Goal: Task Accomplishment & Management: Manage account settings

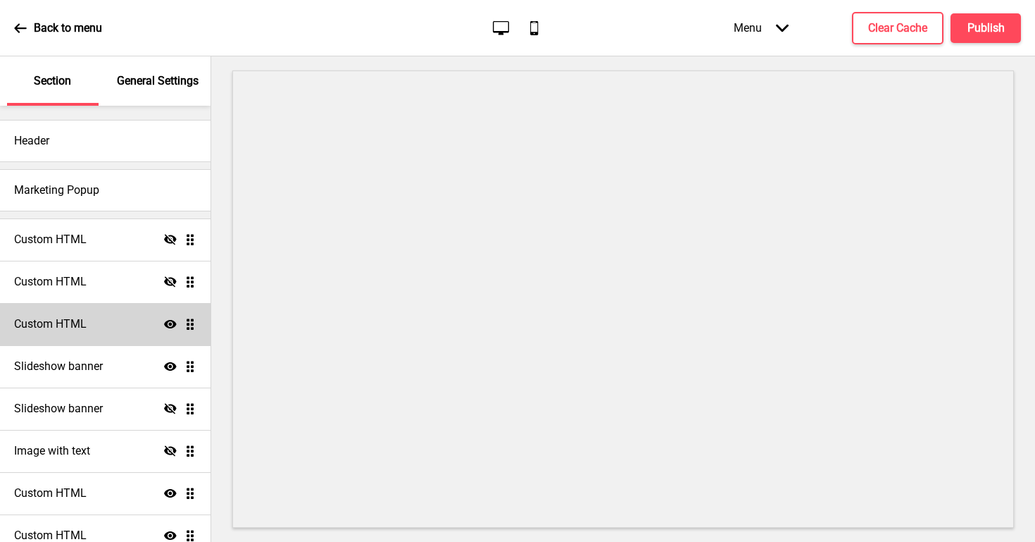
click at [115, 322] on div "Custom HTML Show Drag" at bounding box center [105, 324] width 211 height 42
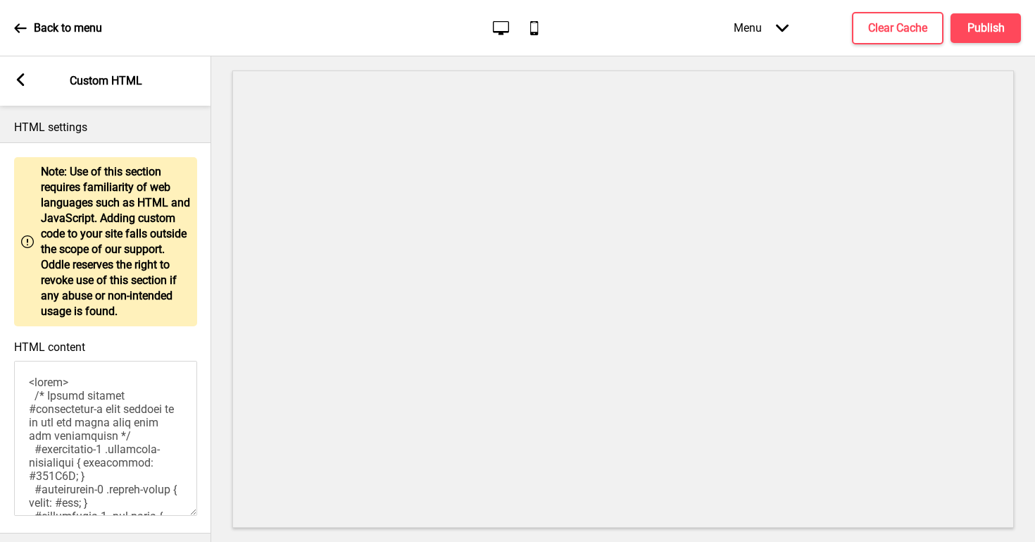
click at [20, 77] on icon at bounding box center [21, 79] width 8 height 13
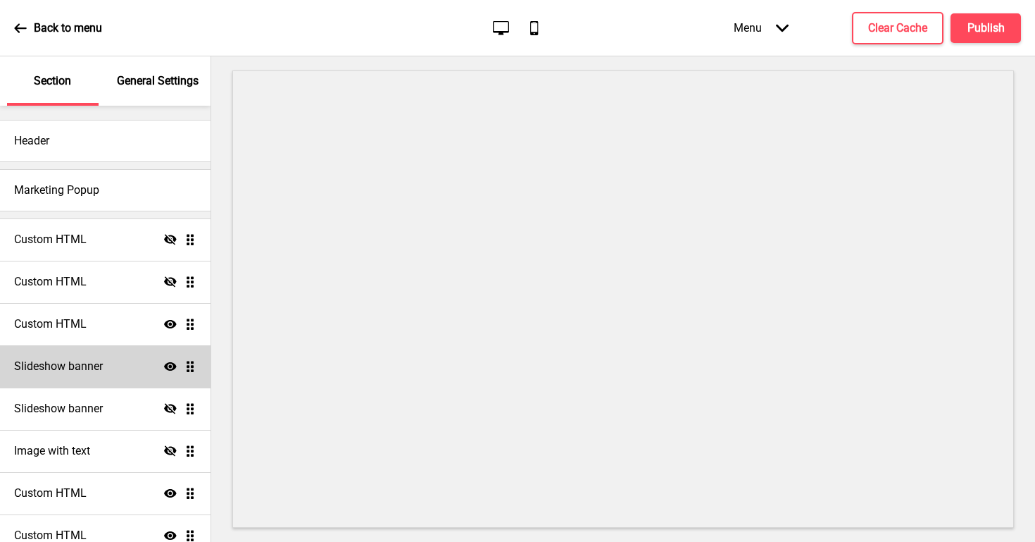
click at [119, 375] on div "Slideshow banner Show Drag" at bounding box center [105, 366] width 211 height 42
select select "6000"
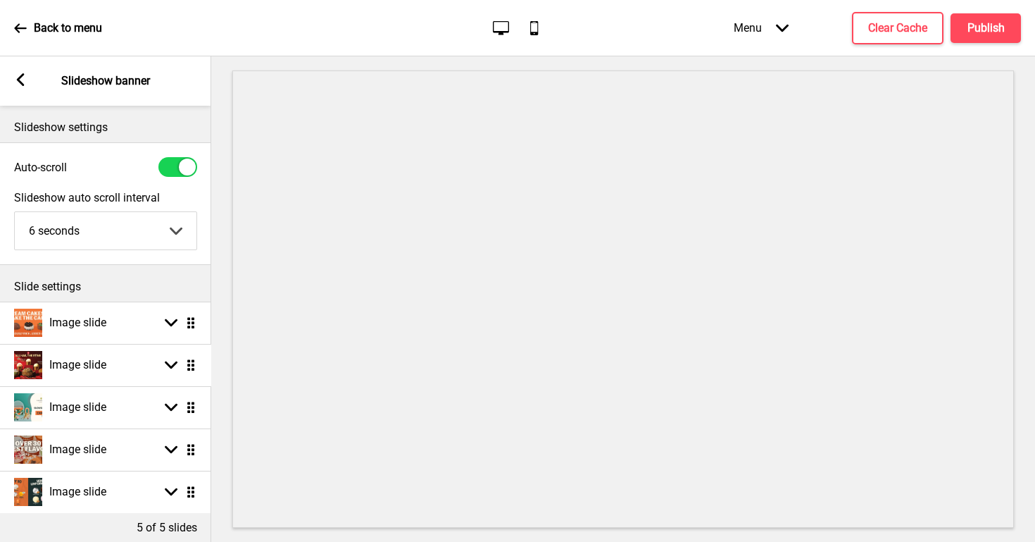
click at [189, 365] on ul "Image slide Arrow down Drag Image slide Arrow down Drag Image slide Arrow down …" at bounding box center [105, 406] width 211 height 211
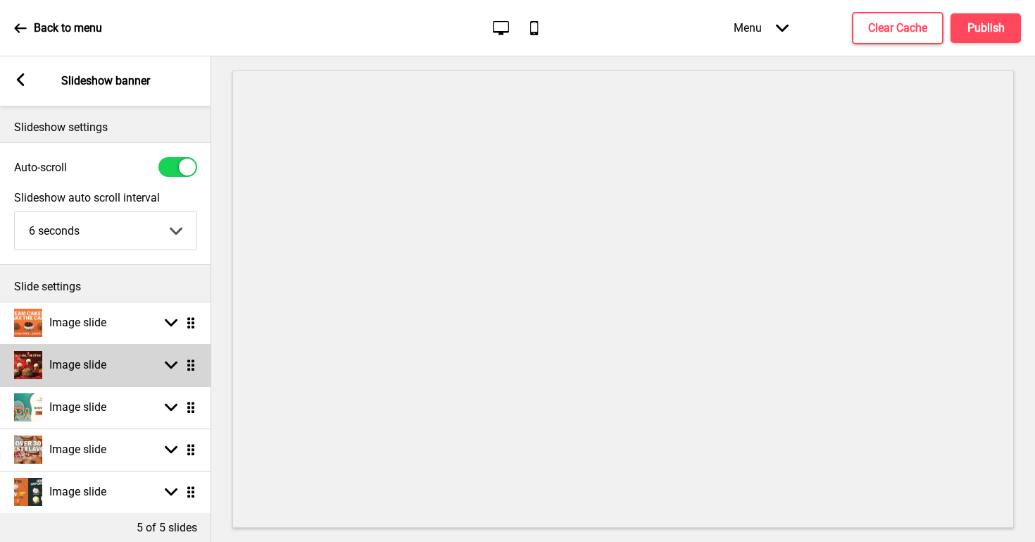
click at [169, 369] on rect at bounding box center [171, 365] width 13 height 13
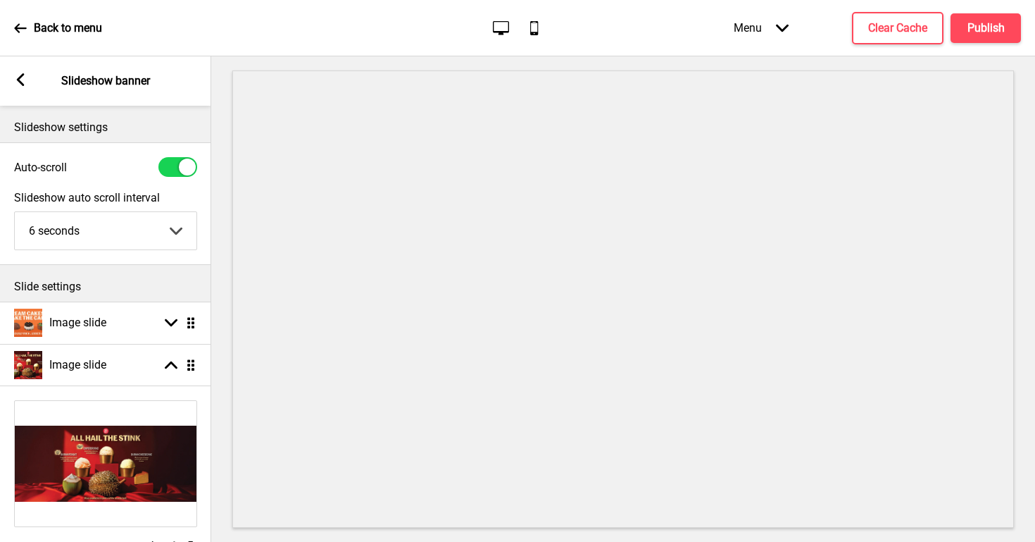
scroll to position [313, 0]
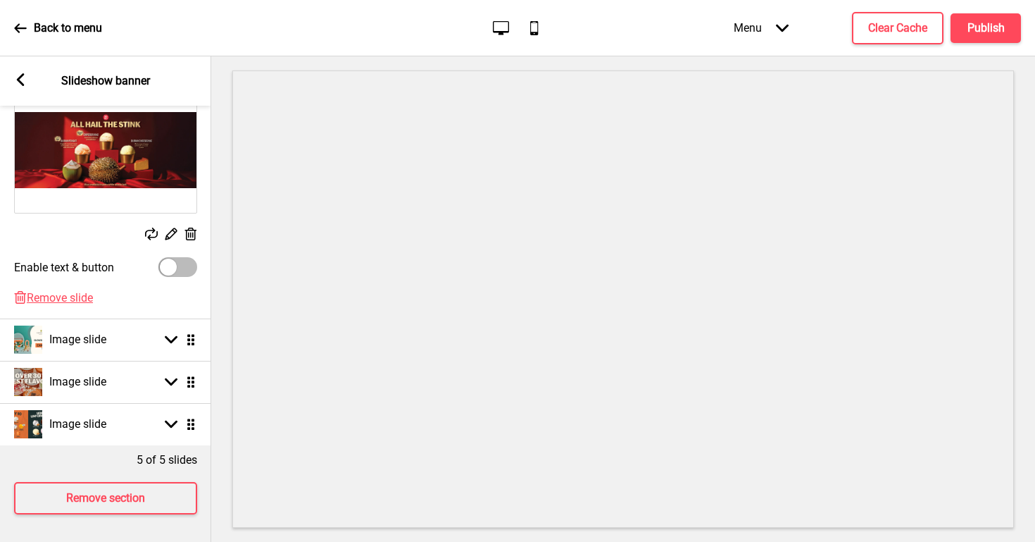
click at [194, 233] on rect at bounding box center [190, 234] width 15 height 15
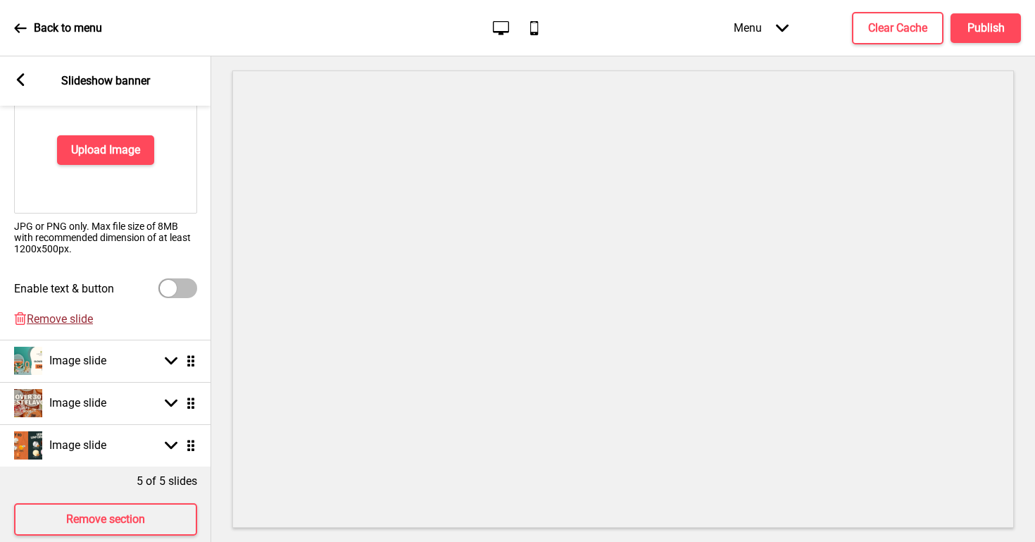
click at [91, 315] on span "Remove slide" at bounding box center [60, 318] width 66 height 13
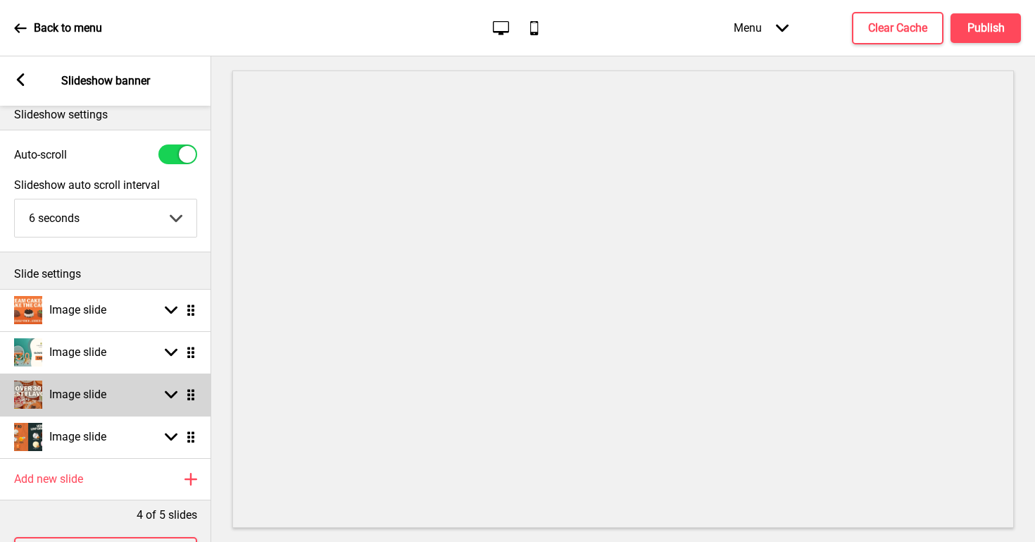
scroll to position [11, 0]
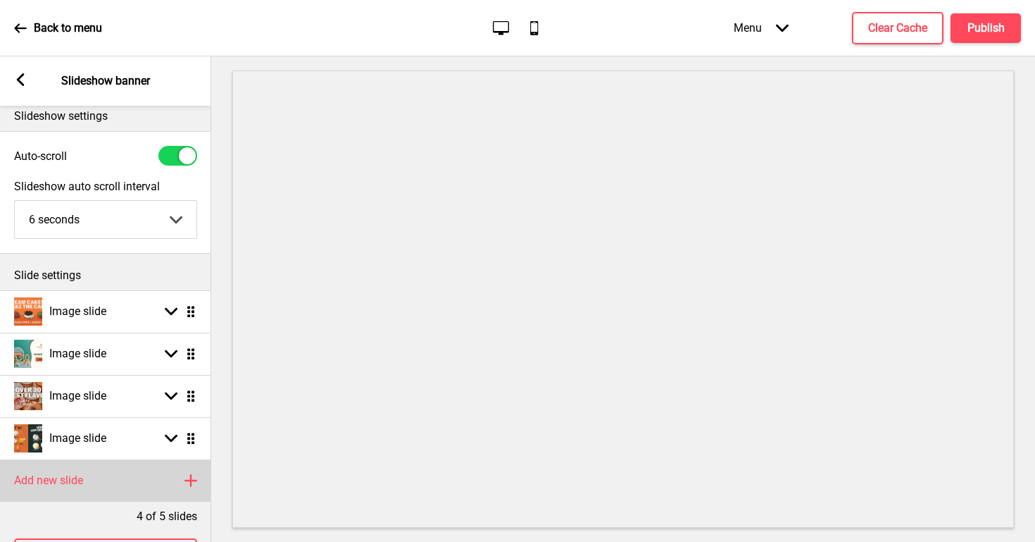
click at [184, 475] on rect at bounding box center [190, 480] width 17 height 17
click at [122, 489] on div "Image slide Arrow down Drag" at bounding box center [105, 480] width 211 height 42
select select "right"
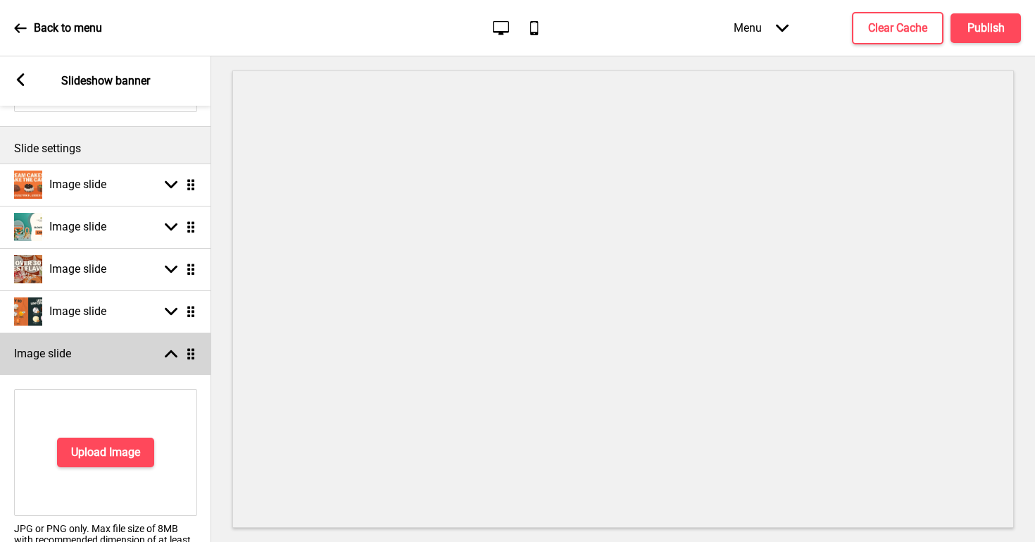
scroll to position [168, 0]
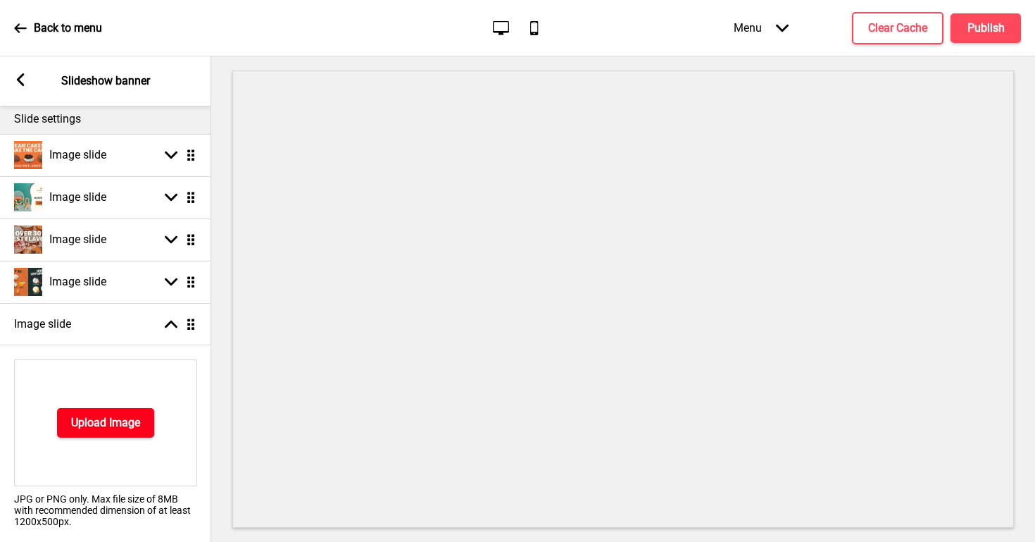
click at [120, 423] on h4 "Upload Image" at bounding box center [105, 422] width 69 height 15
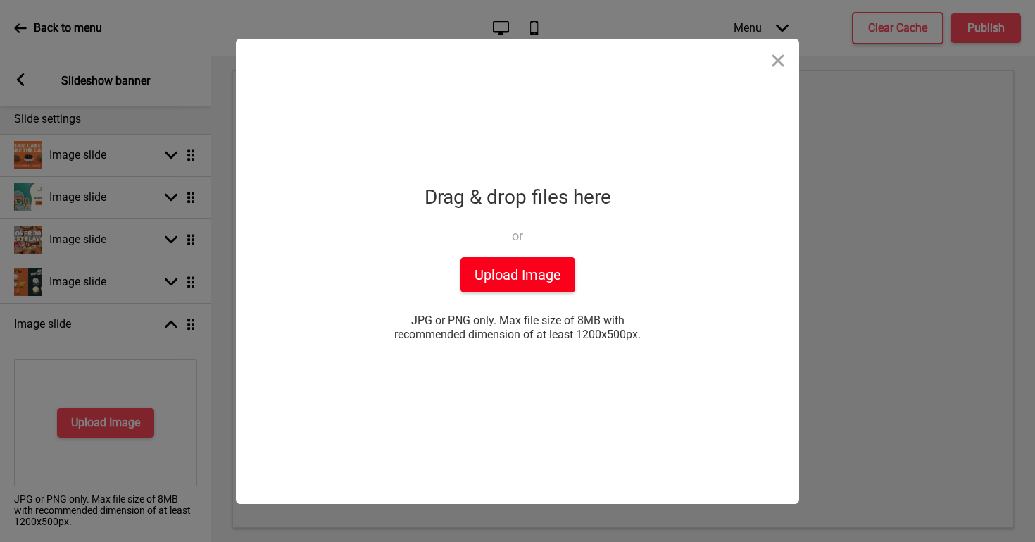
click at [508, 280] on button "Upload Image" at bounding box center [518, 274] width 115 height 35
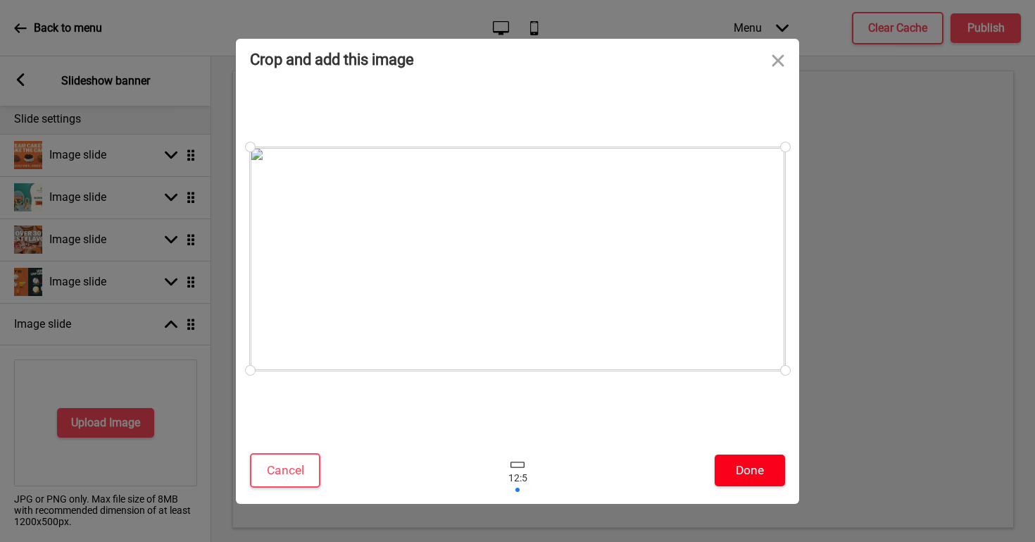
click at [733, 455] on button "Done" at bounding box center [750, 470] width 70 height 32
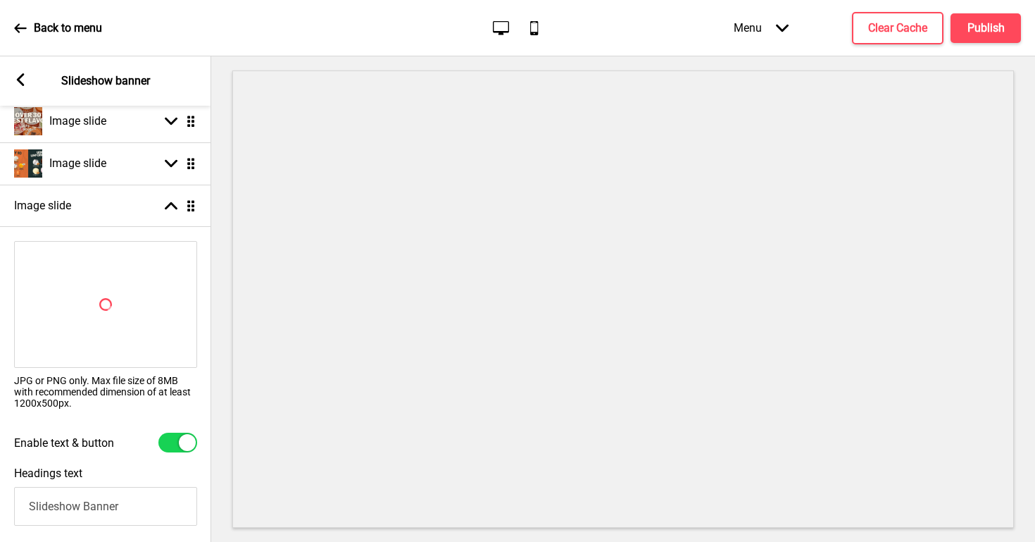
scroll to position [291, 0]
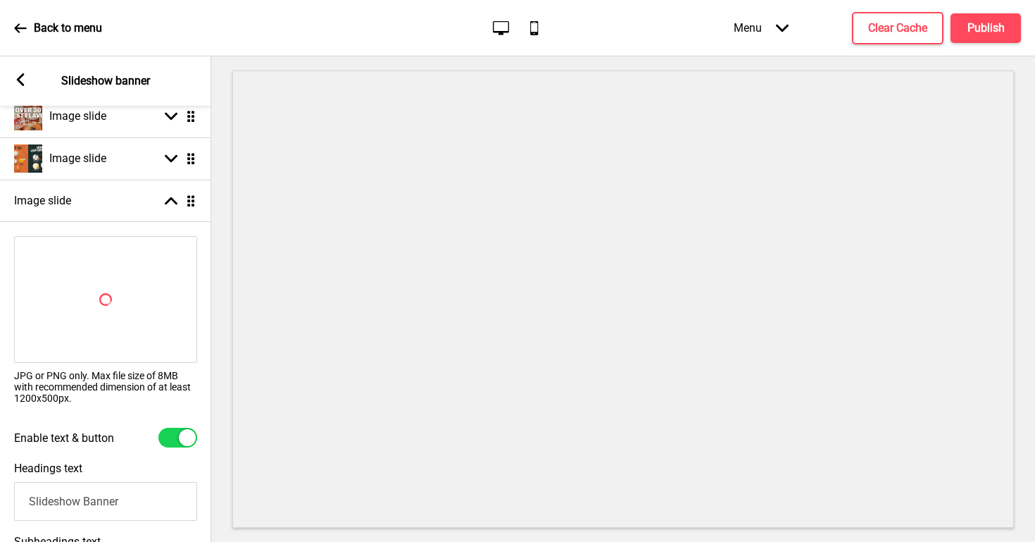
click at [168, 436] on div at bounding box center [177, 438] width 39 height 20
checkbox input "false"
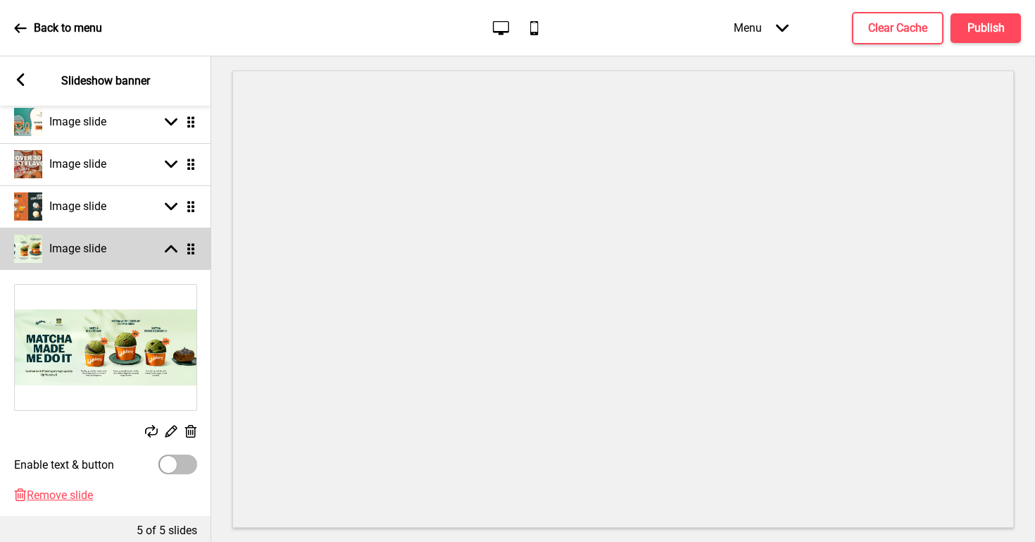
scroll to position [242, 0]
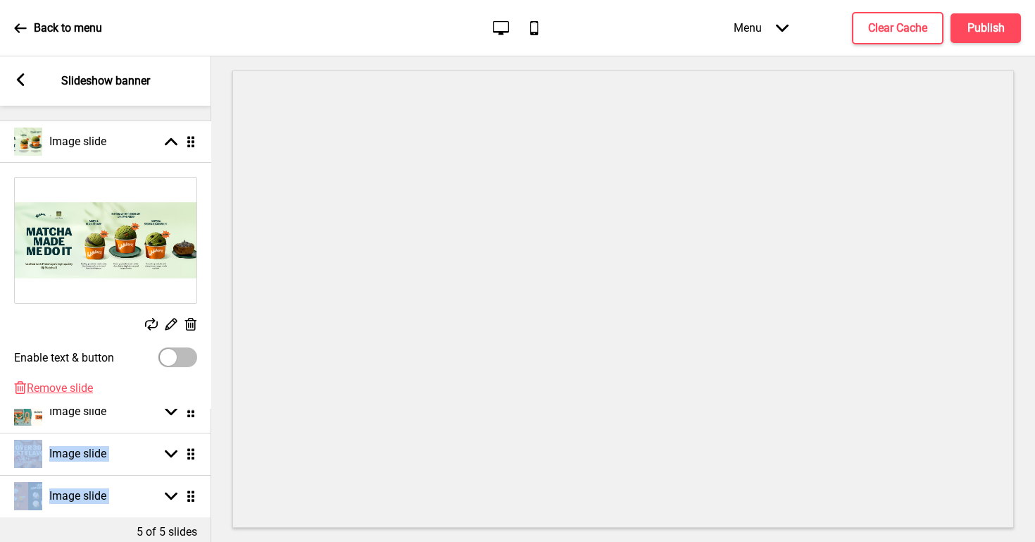
drag, startPoint x: 194, startPoint y: 248, endPoint x: 192, endPoint y: 136, distance: 112.0
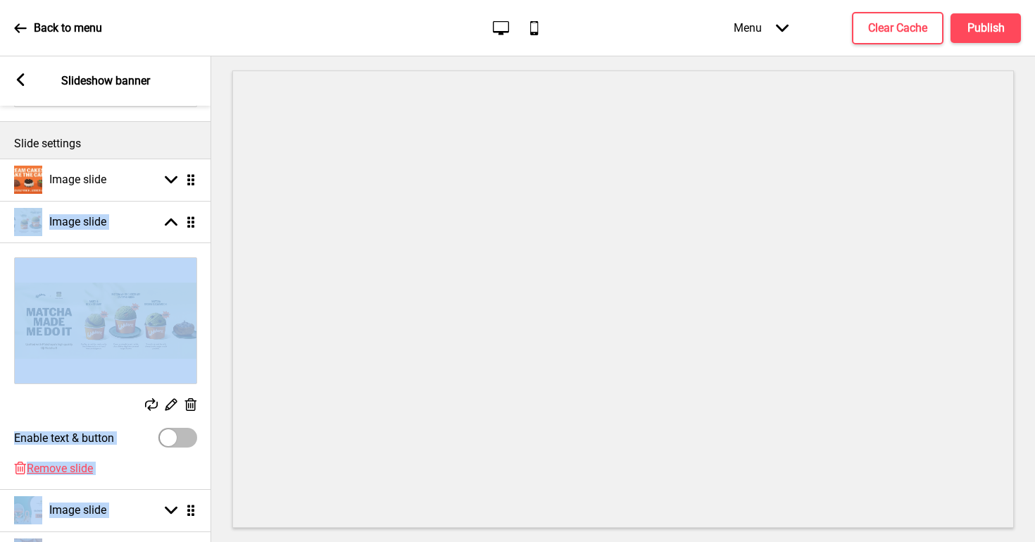
scroll to position [135, 0]
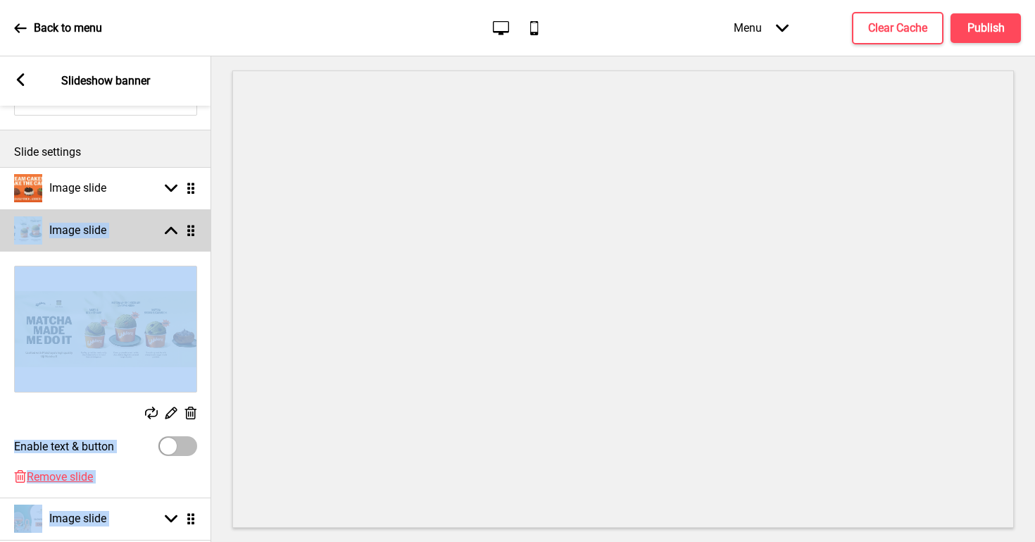
click at [169, 243] on div "Image slide Arrow up Drag" at bounding box center [105, 230] width 211 height 42
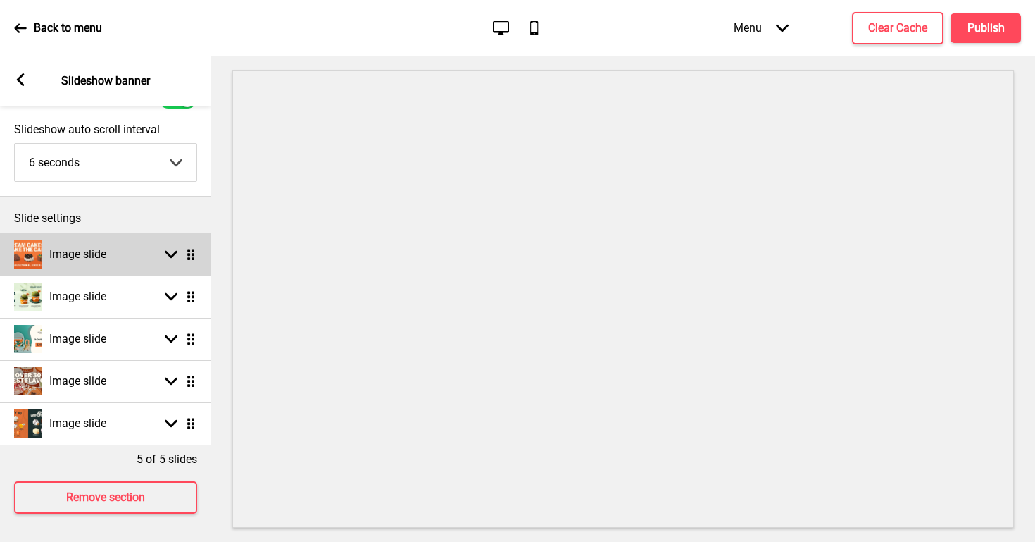
scroll to position [68, 0]
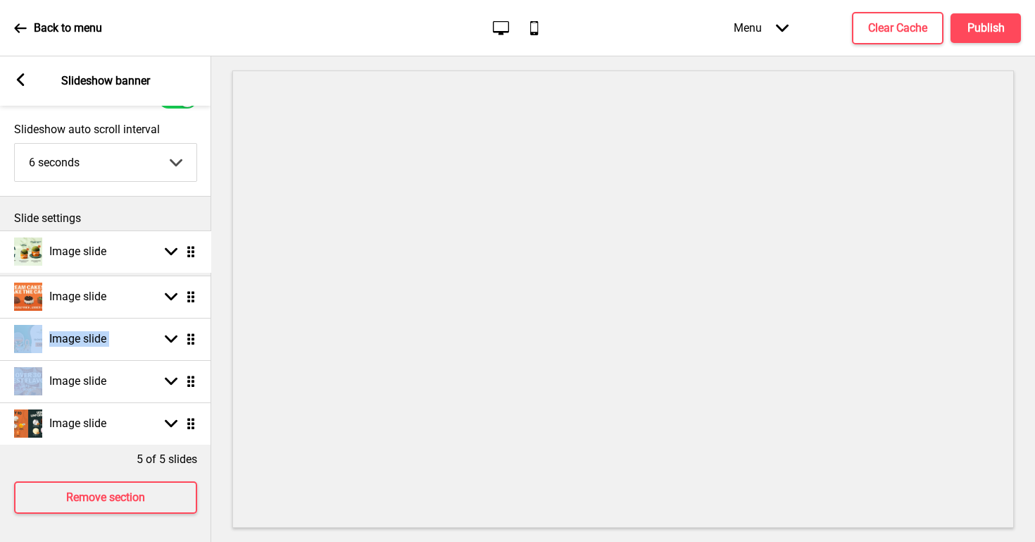
drag, startPoint x: 189, startPoint y: 295, endPoint x: 189, endPoint y: 250, distance: 45.1
click at [994, 30] on h4 "Publish" at bounding box center [986, 27] width 37 height 15
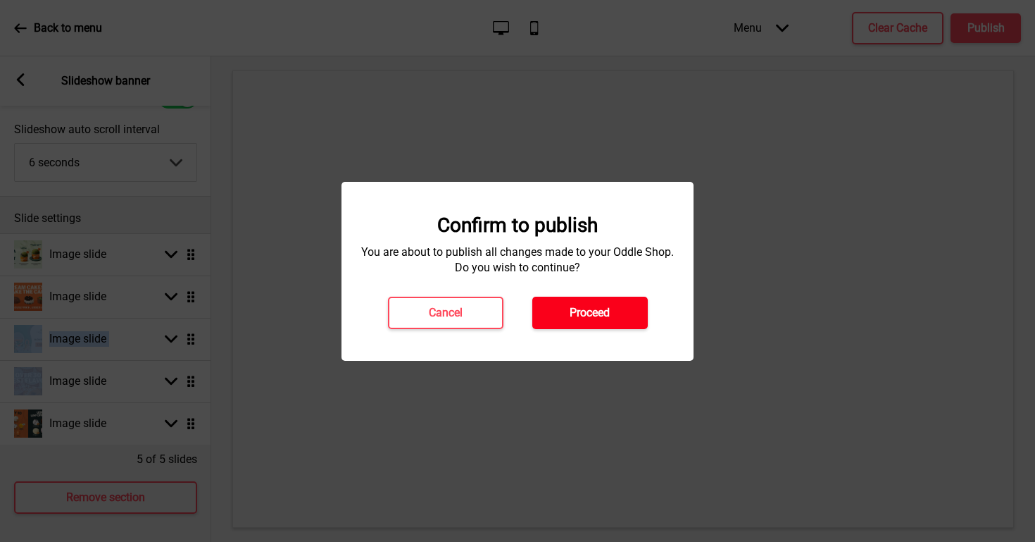
click at [616, 314] on button "Proceed" at bounding box center [591, 313] width 116 height 32
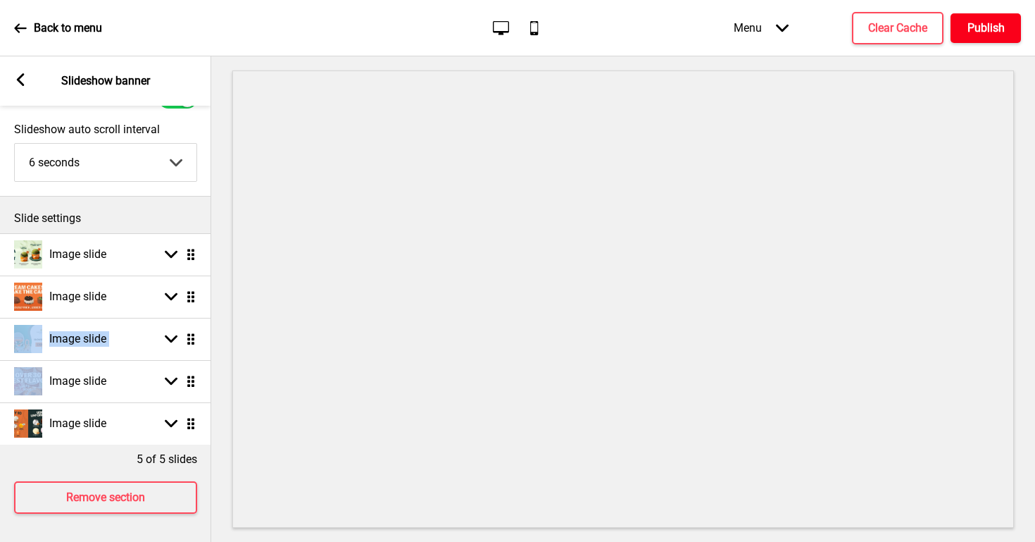
click at [1004, 27] on h4 "Publish" at bounding box center [986, 27] width 37 height 15
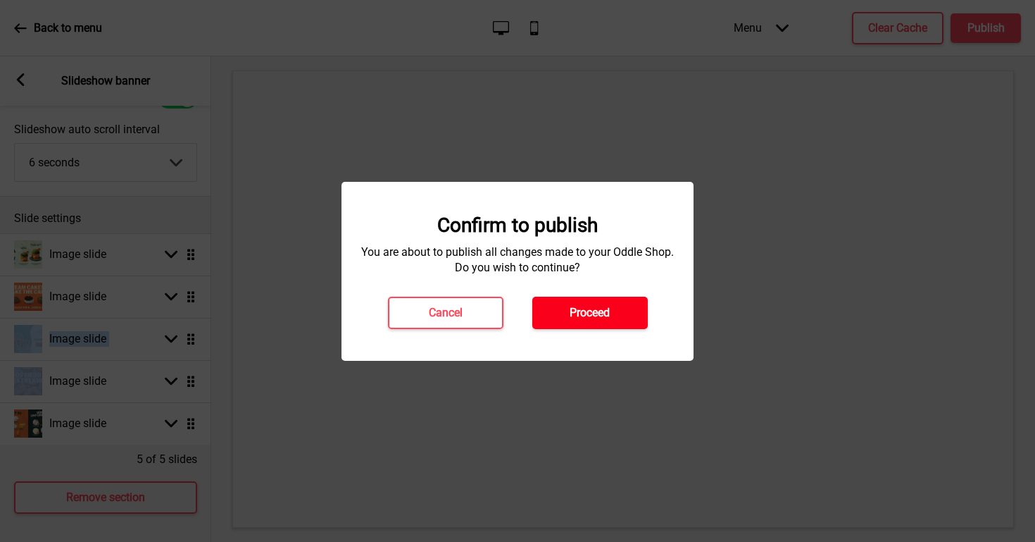
click at [609, 318] on h4 "Proceed" at bounding box center [590, 312] width 40 height 15
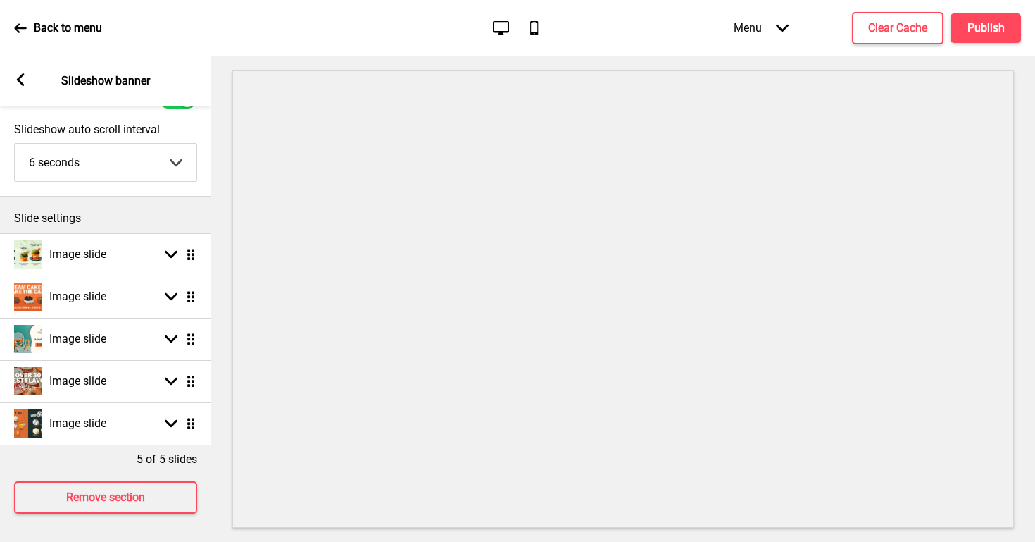
click at [18, 83] on rect at bounding box center [20, 79] width 13 height 13
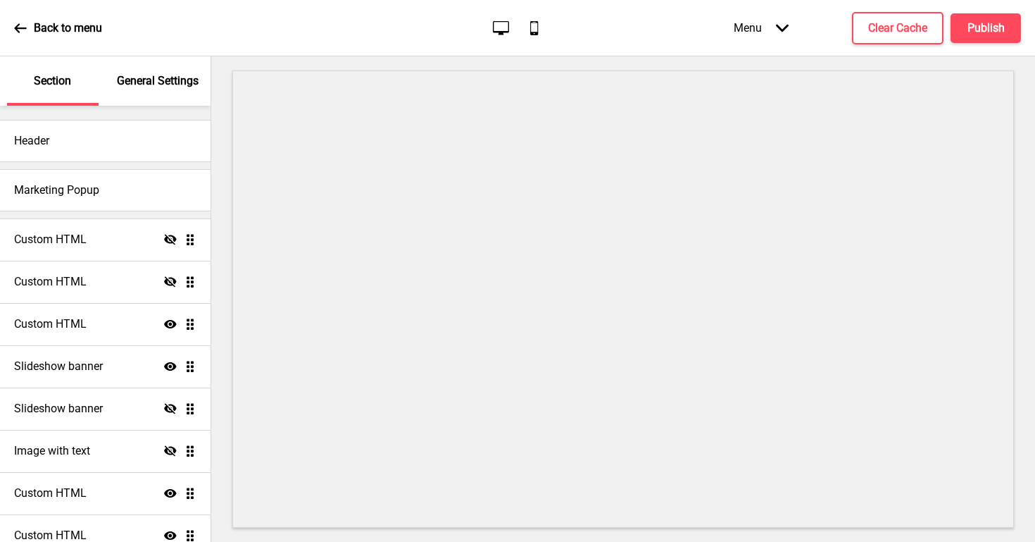
click at [21, 28] on icon at bounding box center [20, 28] width 13 height 13
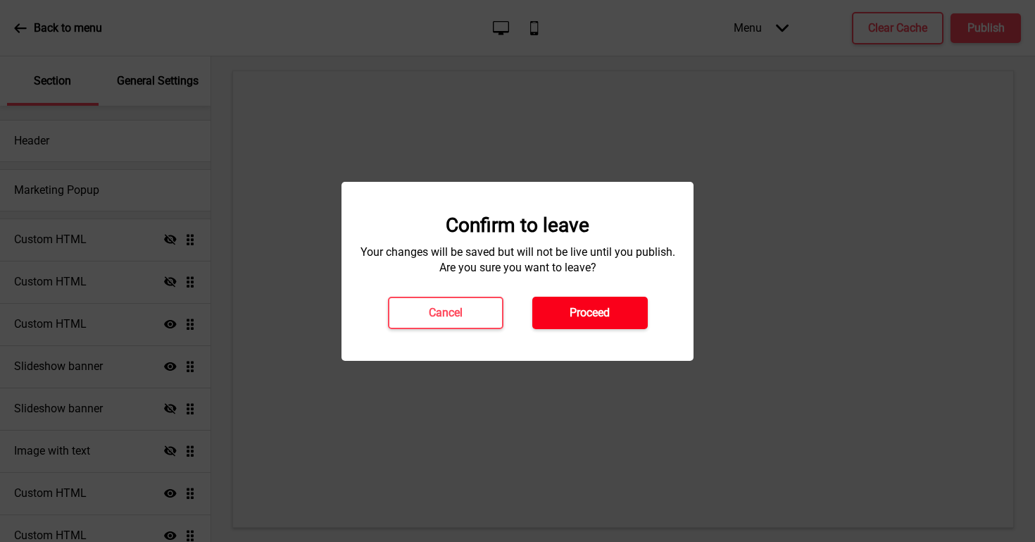
click at [574, 311] on h4 "Proceed" at bounding box center [590, 312] width 40 height 15
